Goal: Information Seeking & Learning: Learn about a topic

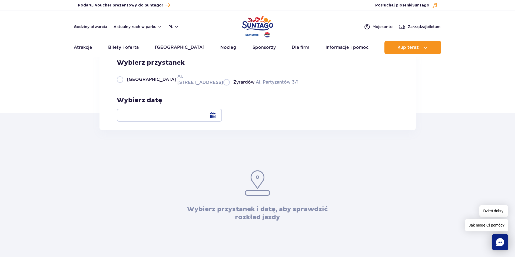
scroll to position [54, 0]
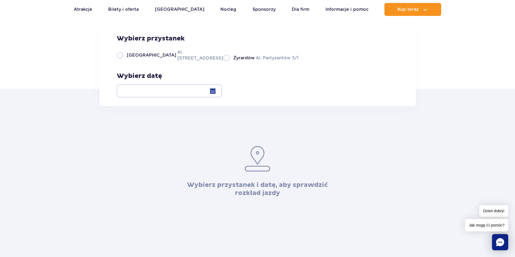
click at [120, 61] on label "Warszawa Al. Jerozolimskie 56" at bounding box center [167, 55] width 100 height 12
click at [120, 61] on input "Warszawa Al. Jerozolimskie 56" at bounding box center [120, 60] width 6 height 1
radio input "true"
click at [222, 90] on div at bounding box center [169, 91] width 105 height 13
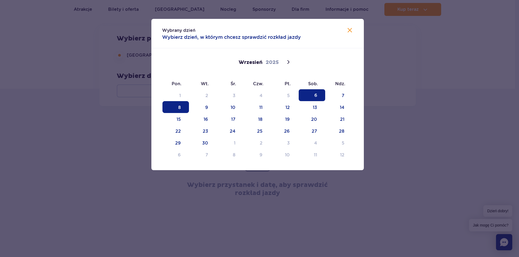
click at [179, 106] on span "8" at bounding box center [175, 107] width 26 height 12
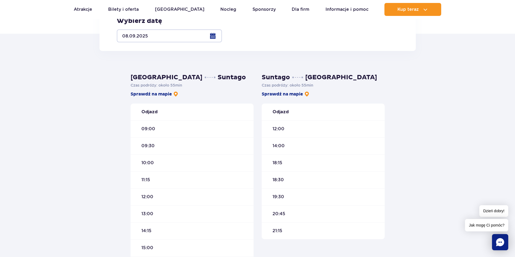
scroll to position [135, 0]
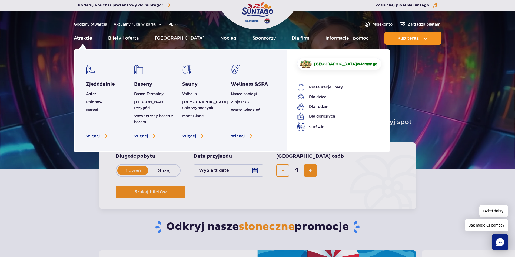
click at [88, 39] on link "Atrakcje" at bounding box center [83, 38] width 18 height 13
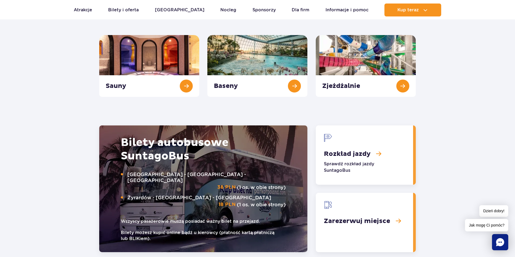
scroll to position [594, 0]
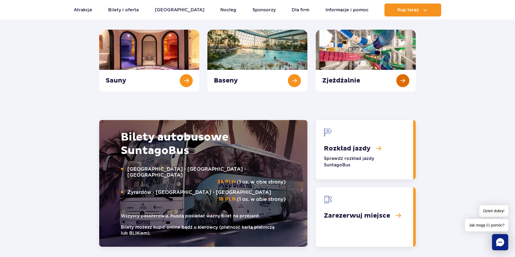
click at [398, 83] on link "Zjeżdżalnie" at bounding box center [366, 61] width 100 height 62
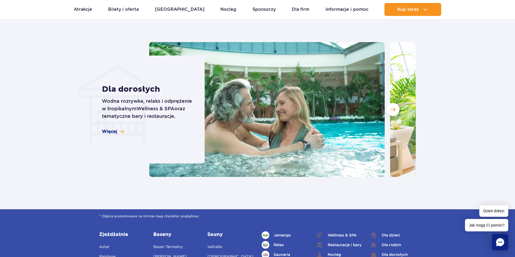
scroll to position [702, 0]
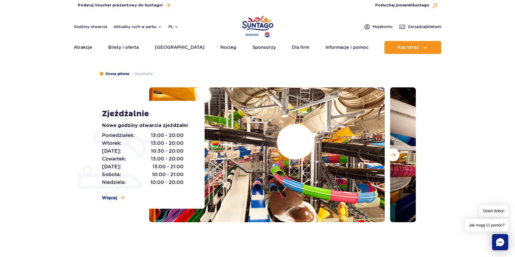
drag, startPoint x: 363, startPoint y: 1, endPoint x: 31, endPoint y: 109, distance: 349.2
click at [31, 109] on section "Zjeżdżalnie Nowe godziny otwarcia zjeżdżalni Poniedziałek: 13:00 - 20:00 Wtorek…" at bounding box center [257, 155] width 515 height 135
